Goal: Navigation & Orientation: Find specific page/section

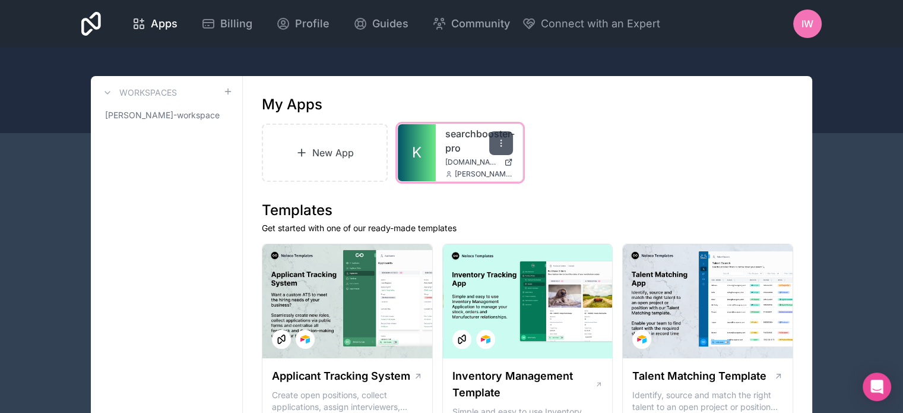
click at [499, 146] on icon at bounding box center [501, 143] width 10 height 10
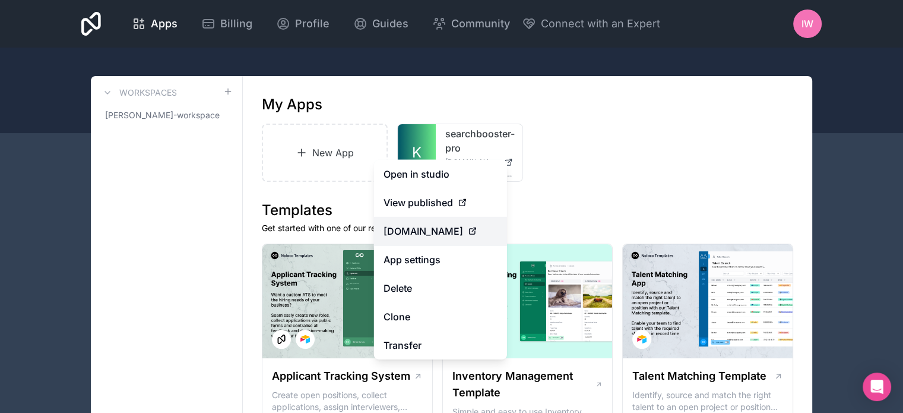
click at [434, 232] on span "[DOMAIN_NAME]" at bounding box center [424, 231] width 80 height 14
click at [457, 235] on span "[DOMAIN_NAME]" at bounding box center [424, 231] width 80 height 14
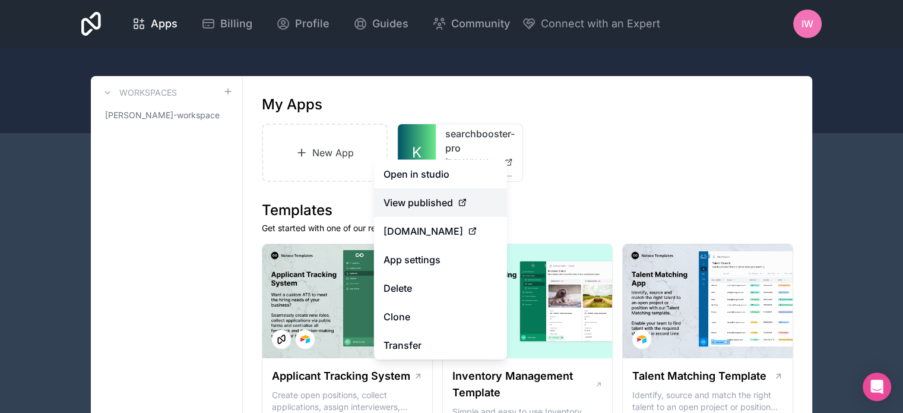
click at [420, 200] on span "View published" at bounding box center [418, 202] width 69 height 14
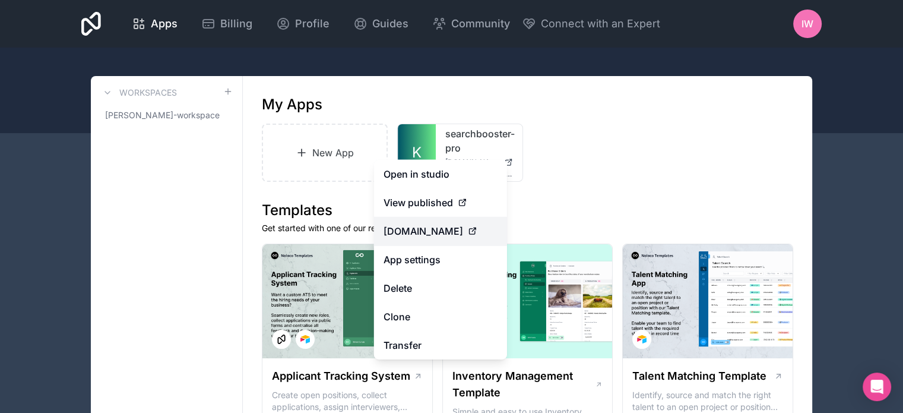
click at [418, 228] on span "[DOMAIN_NAME]" at bounding box center [424, 231] width 80 height 14
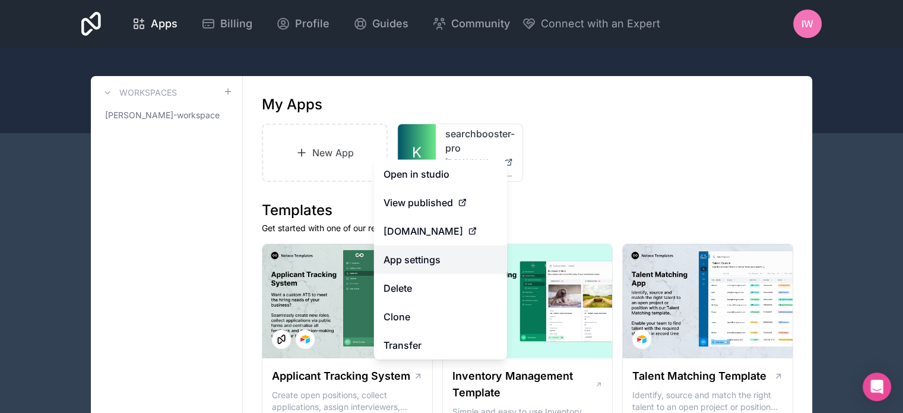
click at [418, 258] on link "App settings" at bounding box center [440, 259] width 133 height 29
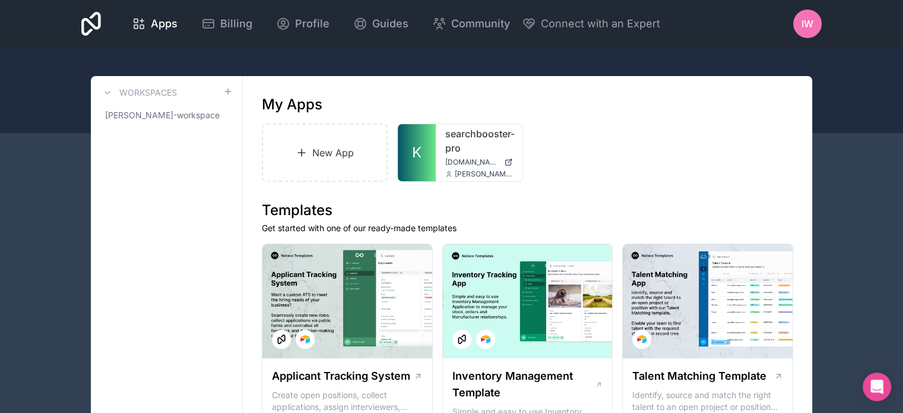
drag, startPoint x: 456, startPoint y: 135, endPoint x: 542, endPoint y: 106, distance: 90.9
click at [542, 106] on div "My Apps" at bounding box center [528, 104] width 532 height 19
click at [502, 145] on icon at bounding box center [501, 143] width 10 height 10
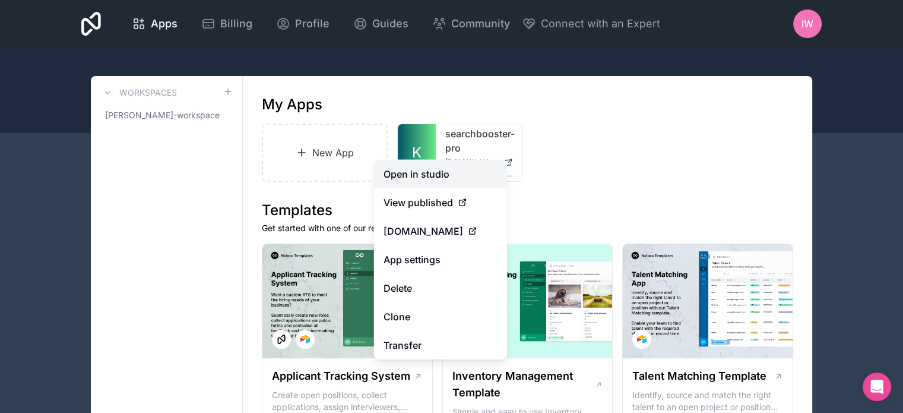
click at [445, 168] on link "Open in studio" at bounding box center [440, 174] width 133 height 29
